Goal: Task Accomplishment & Management: Manage account settings

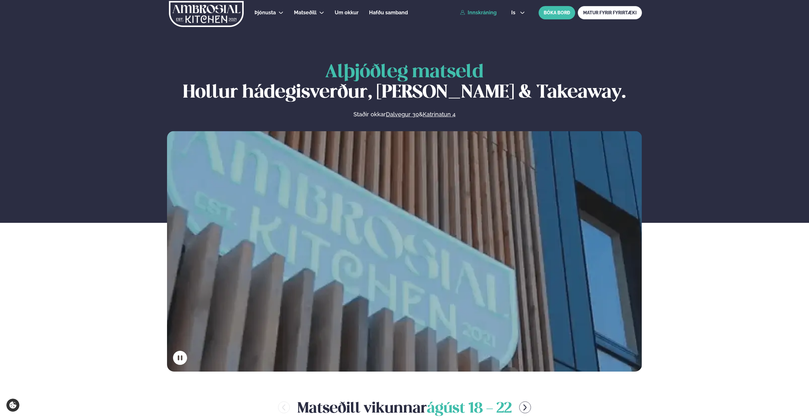
click at [494, 13] on link "Innskráning" at bounding box center [478, 13] width 37 height 6
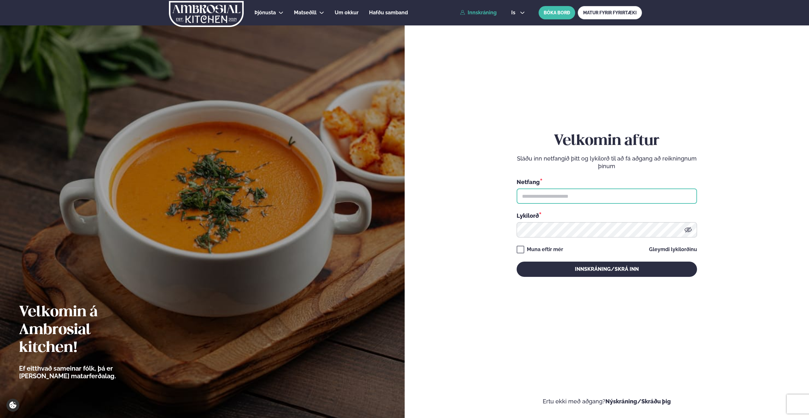
click at [558, 198] on input "text" at bounding box center [607, 196] width 180 height 15
type input "**********"
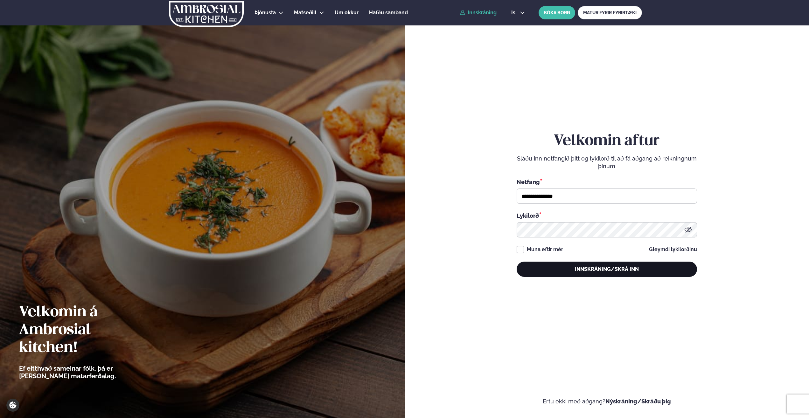
click at [589, 272] on button "Innskráning/Skrá inn" at bounding box center [607, 269] width 180 height 15
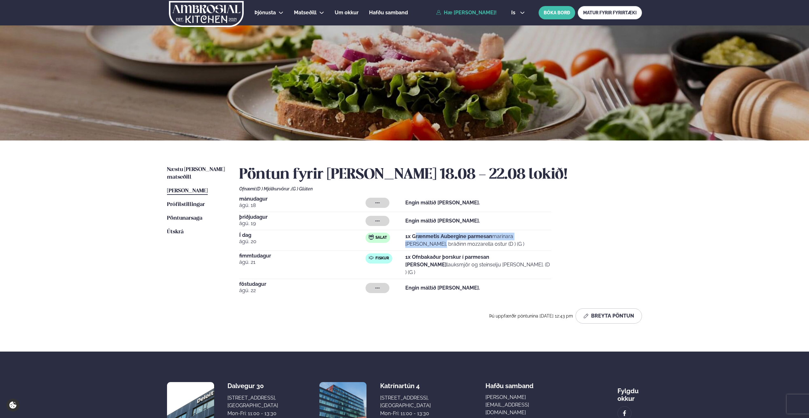
drag, startPoint x: 416, startPoint y: 238, endPoint x: 601, endPoint y: 237, distance: 184.8
click at [543, 237] on p "1x Grænmetis Aubergine parmesan marinara [PERSON_NAME], bráðinn mozzarella ostu…" at bounding box center [478, 240] width 146 height 15
click at [645, 237] on div "Næstu [PERSON_NAME] matseðill Næsta vika [PERSON_NAME] matseðill [PERSON_NAME] …" at bounding box center [404, 246] width 513 height 211
